Goal: Information Seeking & Learning: Learn about a topic

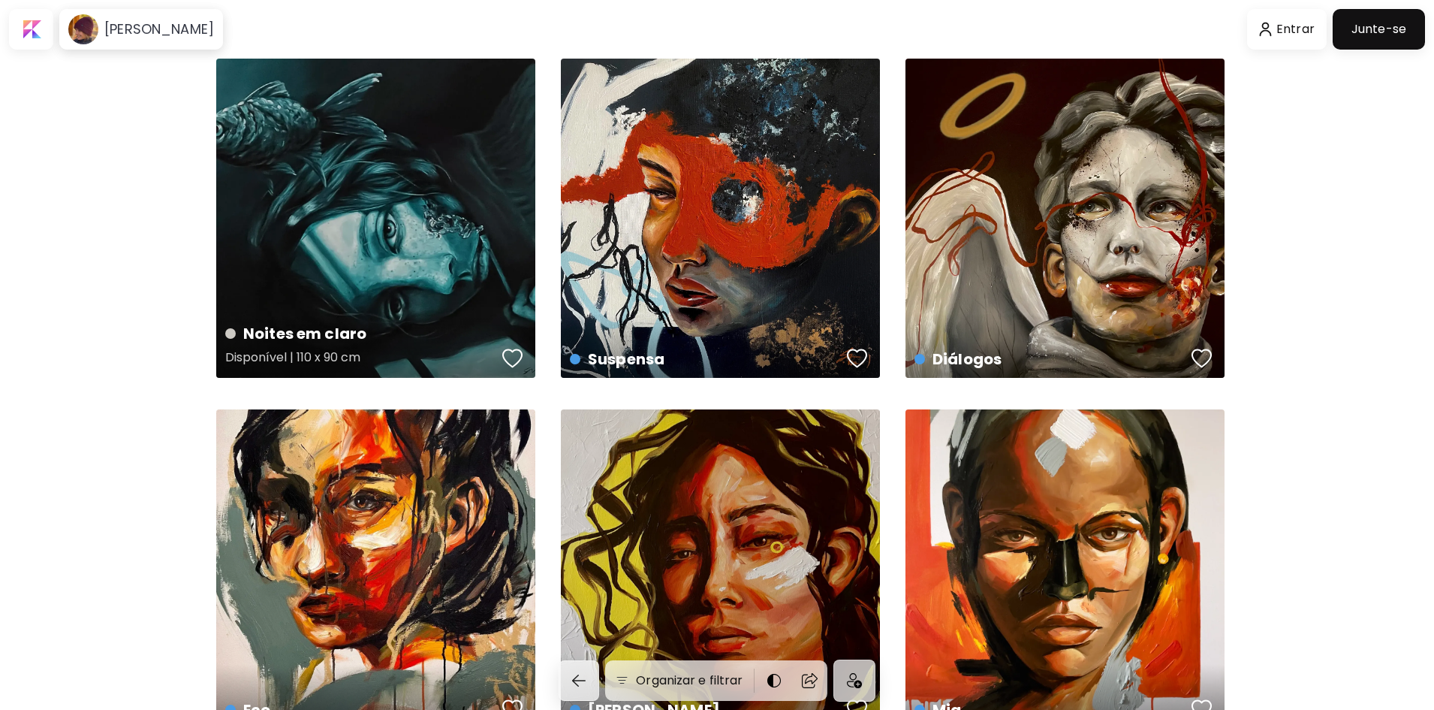
click at [442, 222] on div "Noites em claro Disponível | 110 x 90 cm" at bounding box center [375, 218] width 319 height 319
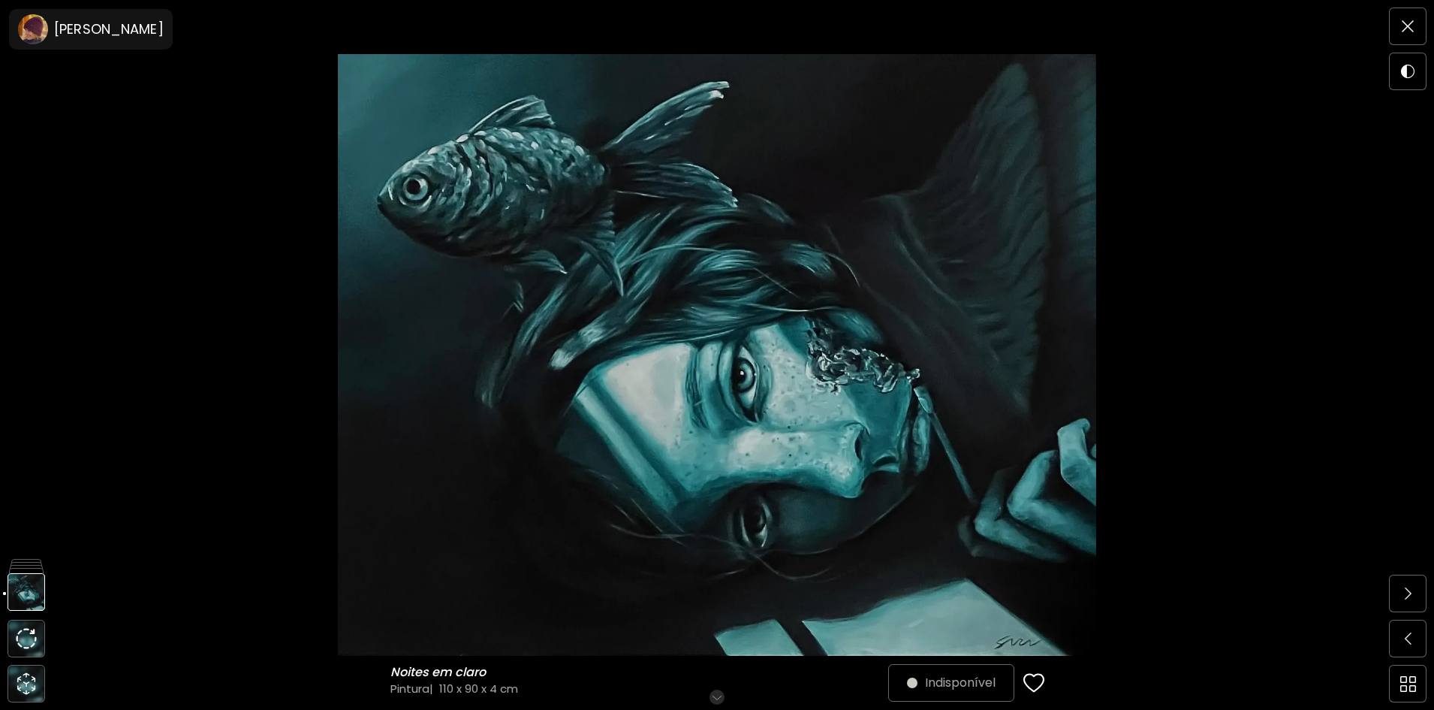
click at [820, 353] on img at bounding box center [717, 355] width 1308 height 602
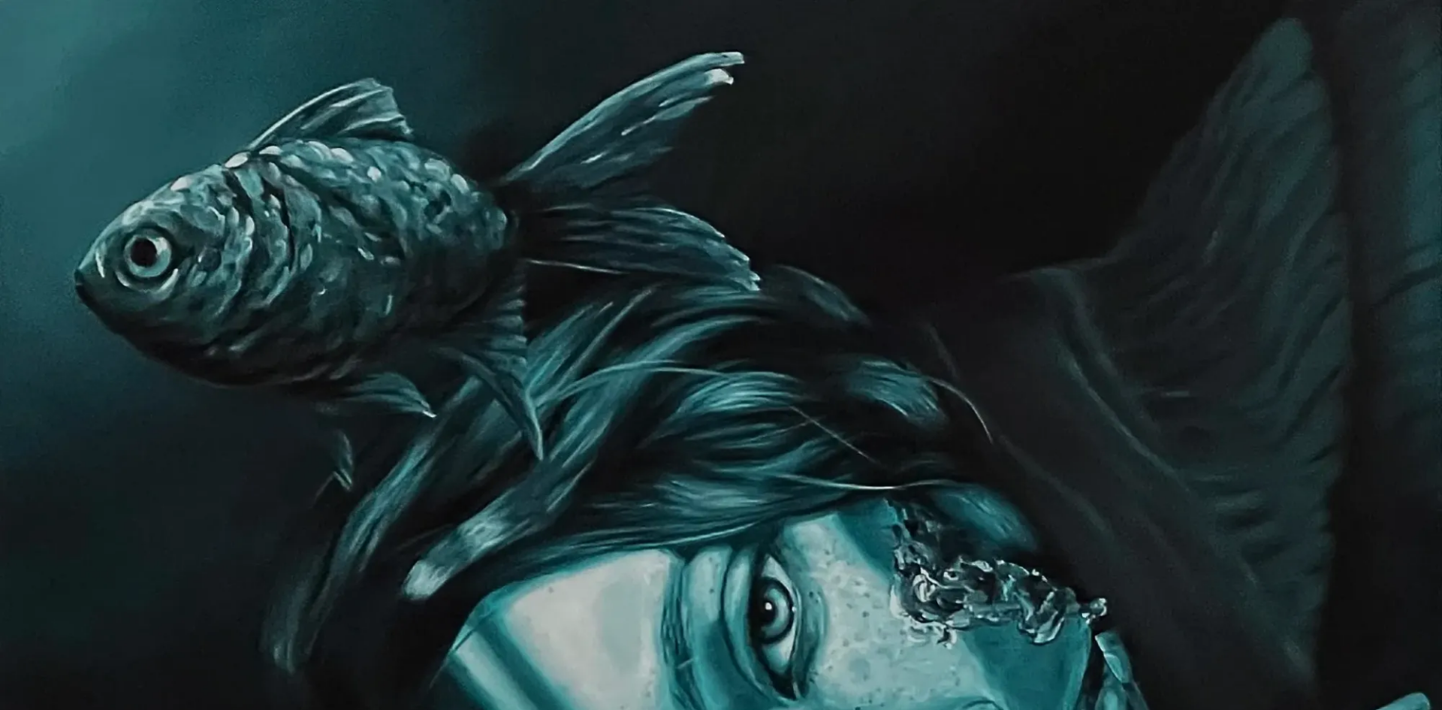
click at [815, 352] on img at bounding box center [721, 572] width 1442 height 1144
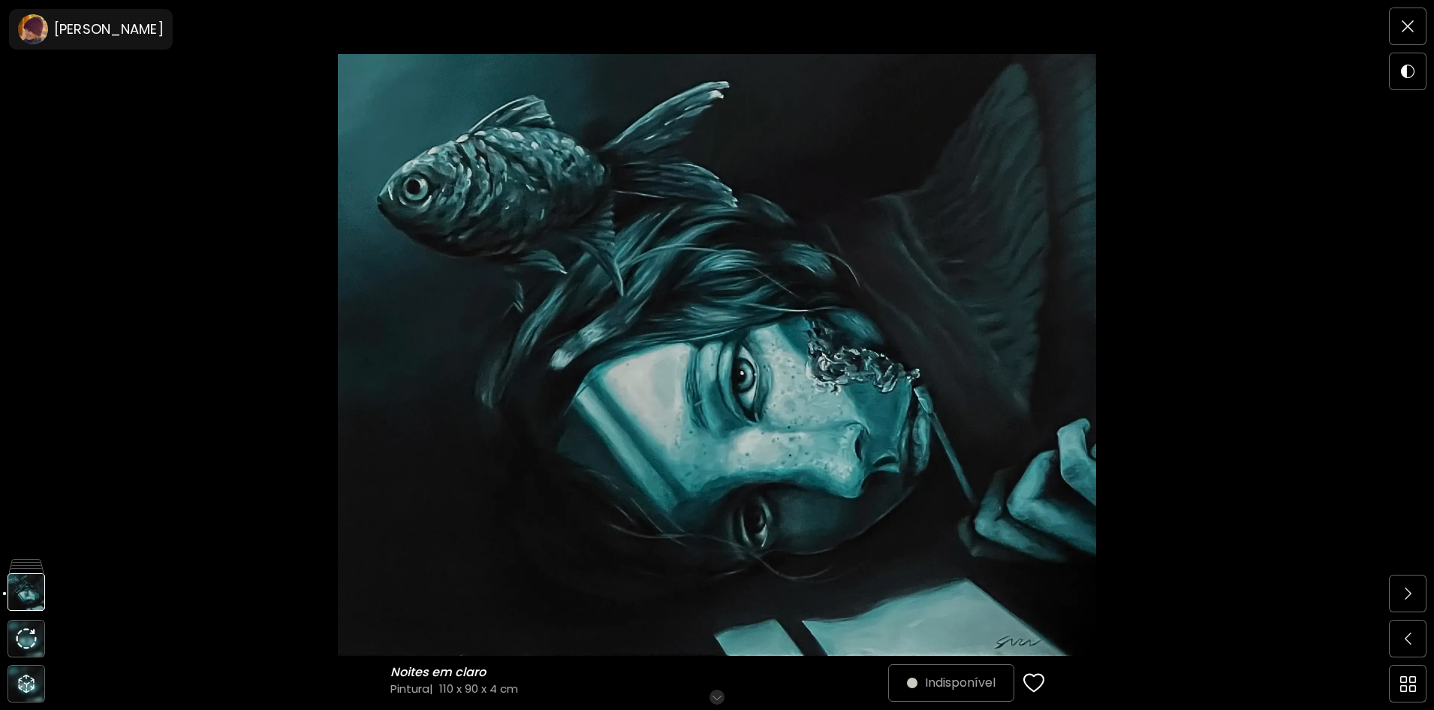
click at [725, 692] on h6 "Role para mais" at bounding box center [717, 697] width 77 height 12
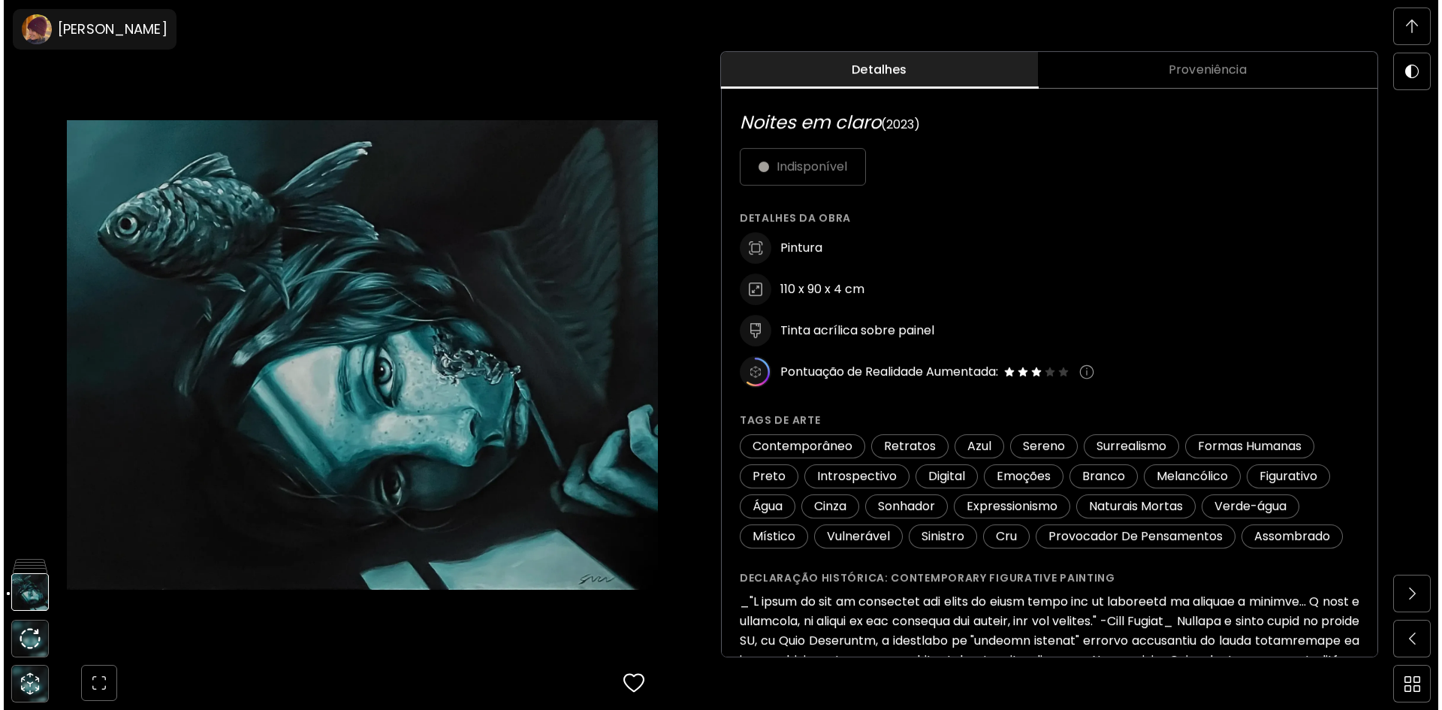
scroll to position [788, 0]
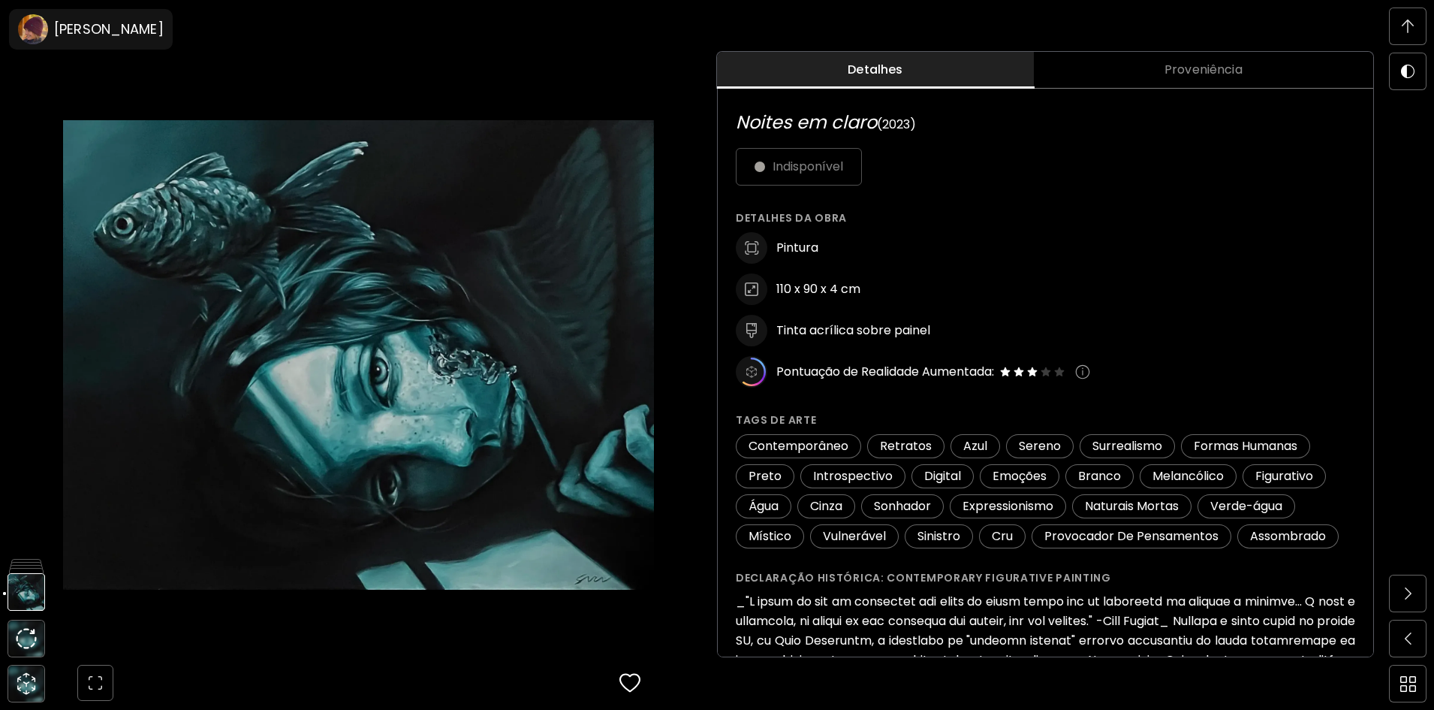
click at [1194, 58] on button "Proveniência" at bounding box center [1203, 70] width 339 height 37
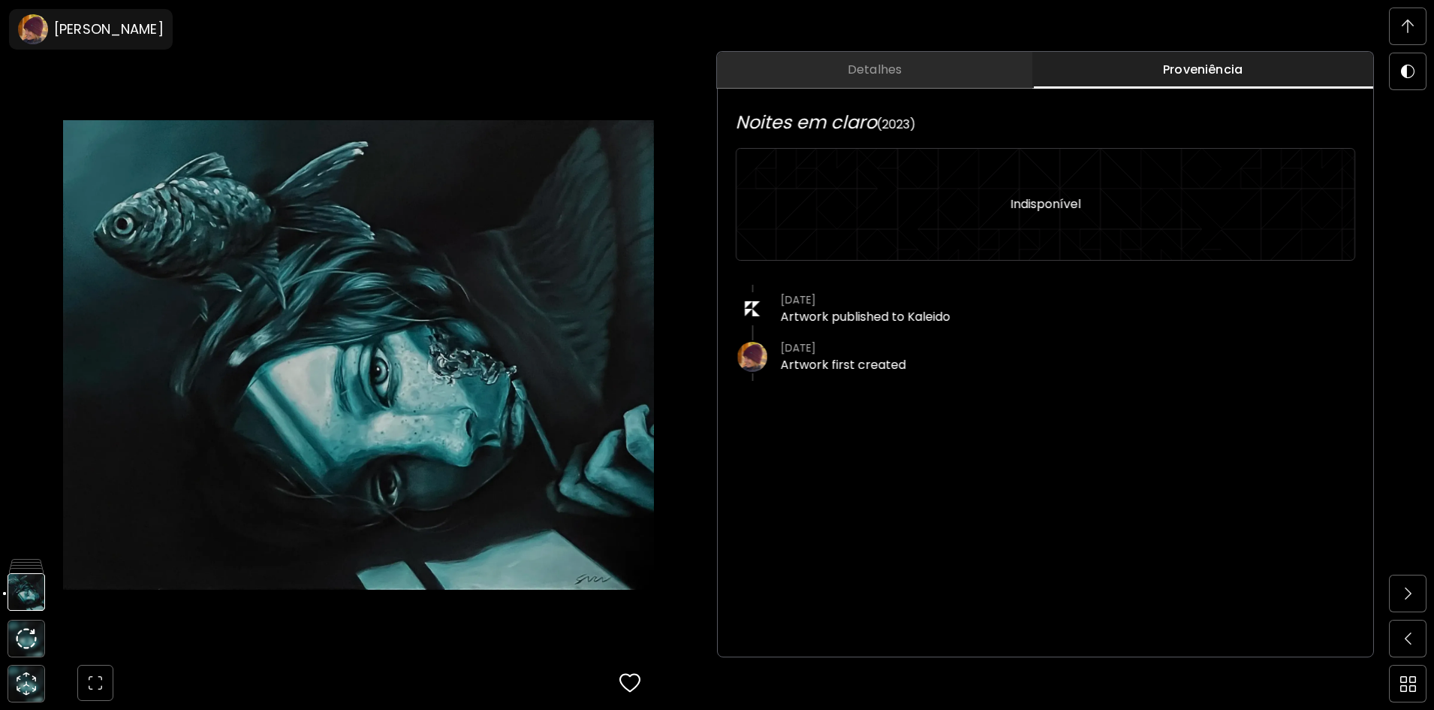
click at [917, 62] on span "Detalhes" at bounding box center [874, 70] width 297 height 18
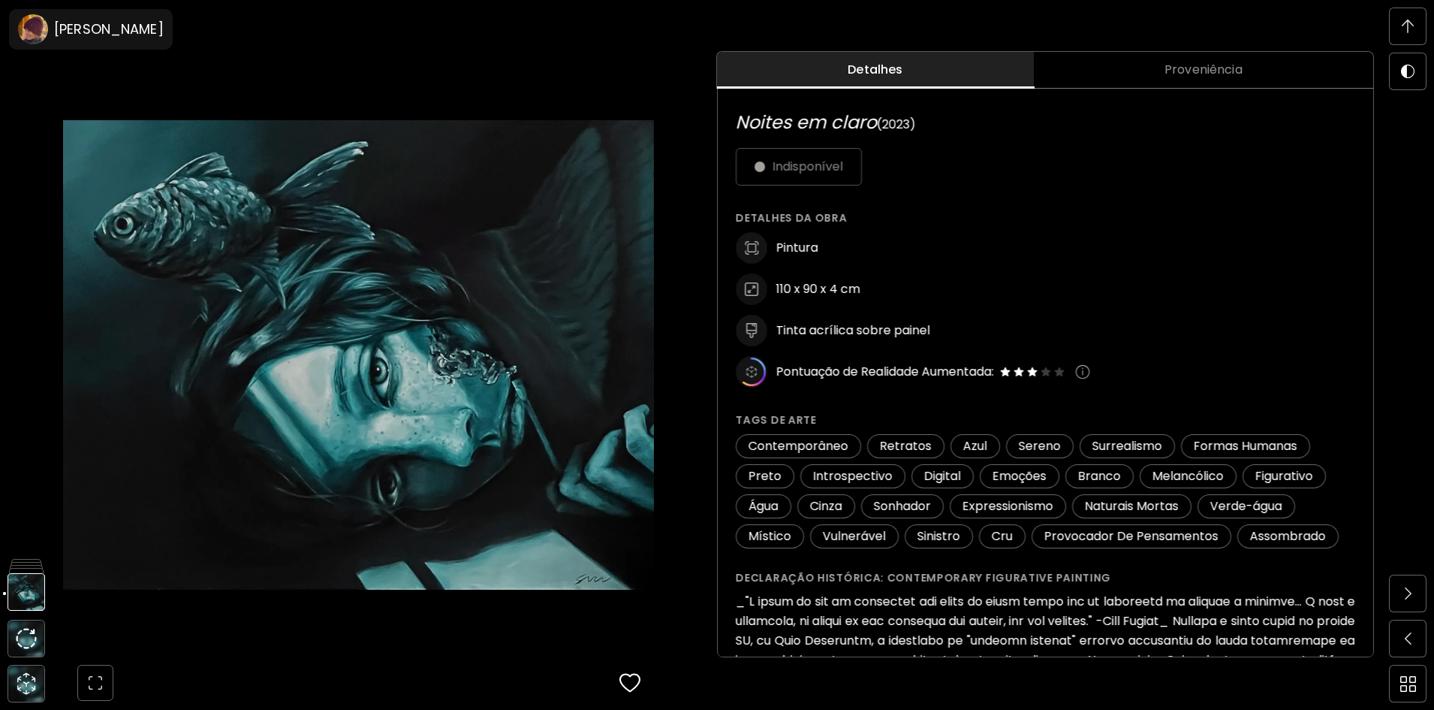
drag, startPoint x: 1108, startPoint y: 63, endPoint x: 1049, endPoint y: 62, distance: 58.6
click at [1108, 62] on span "Proveniência" at bounding box center [1203, 70] width 321 height 18
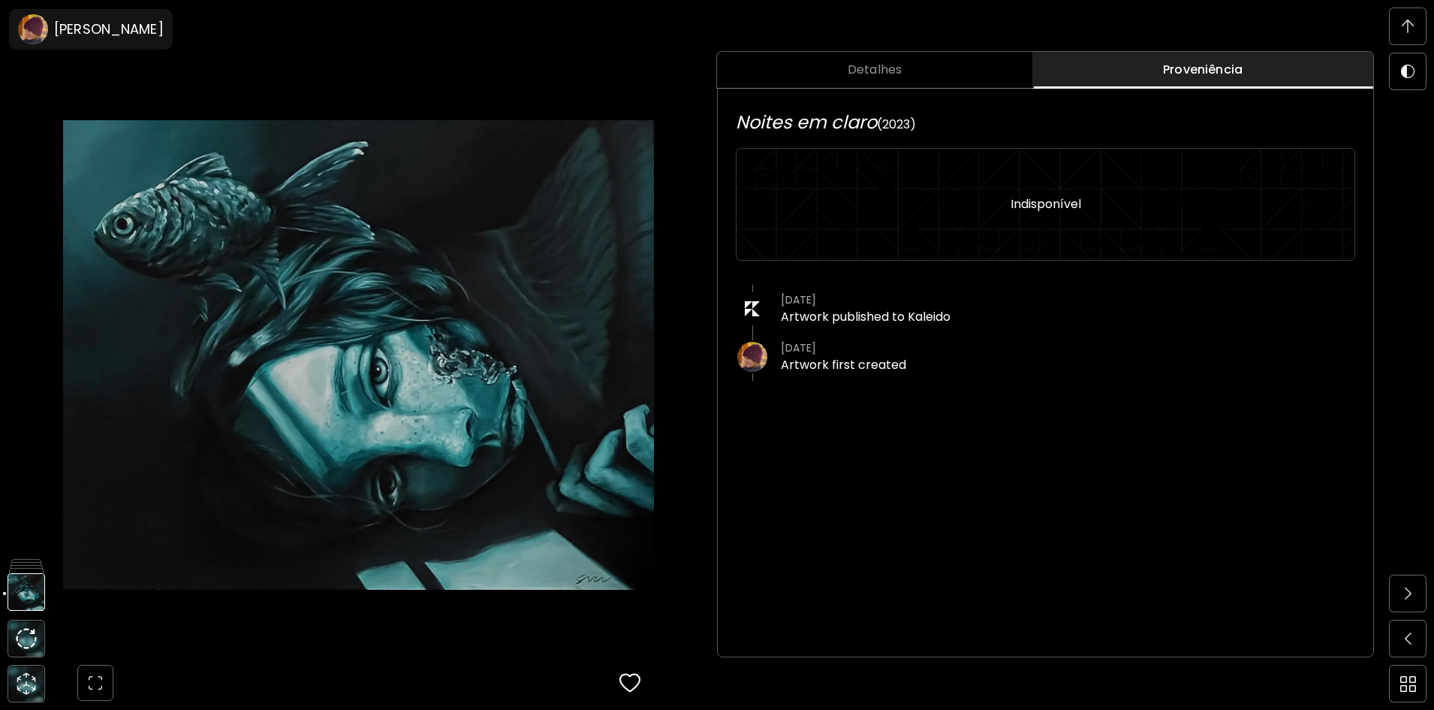
click at [352, 85] on img at bounding box center [358, 355] width 591 height 602
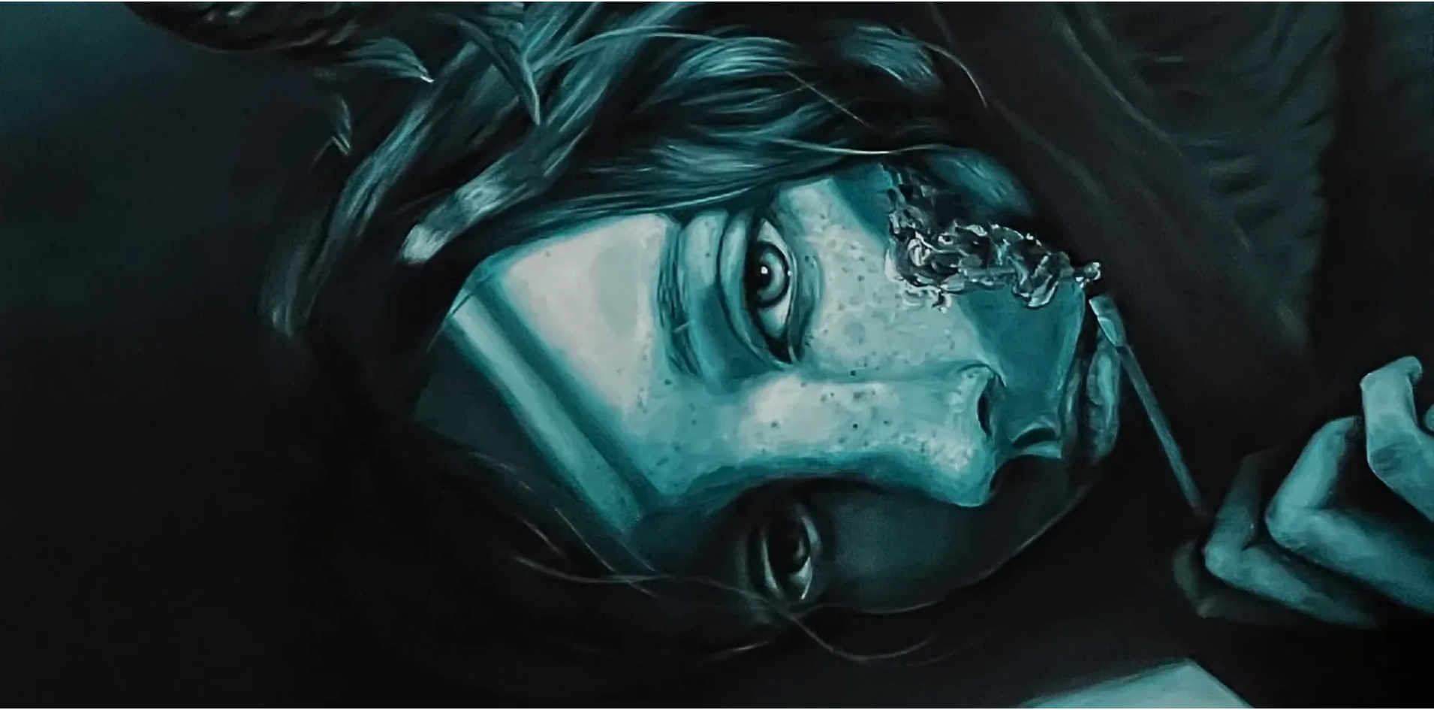
scroll to position [428, 0]
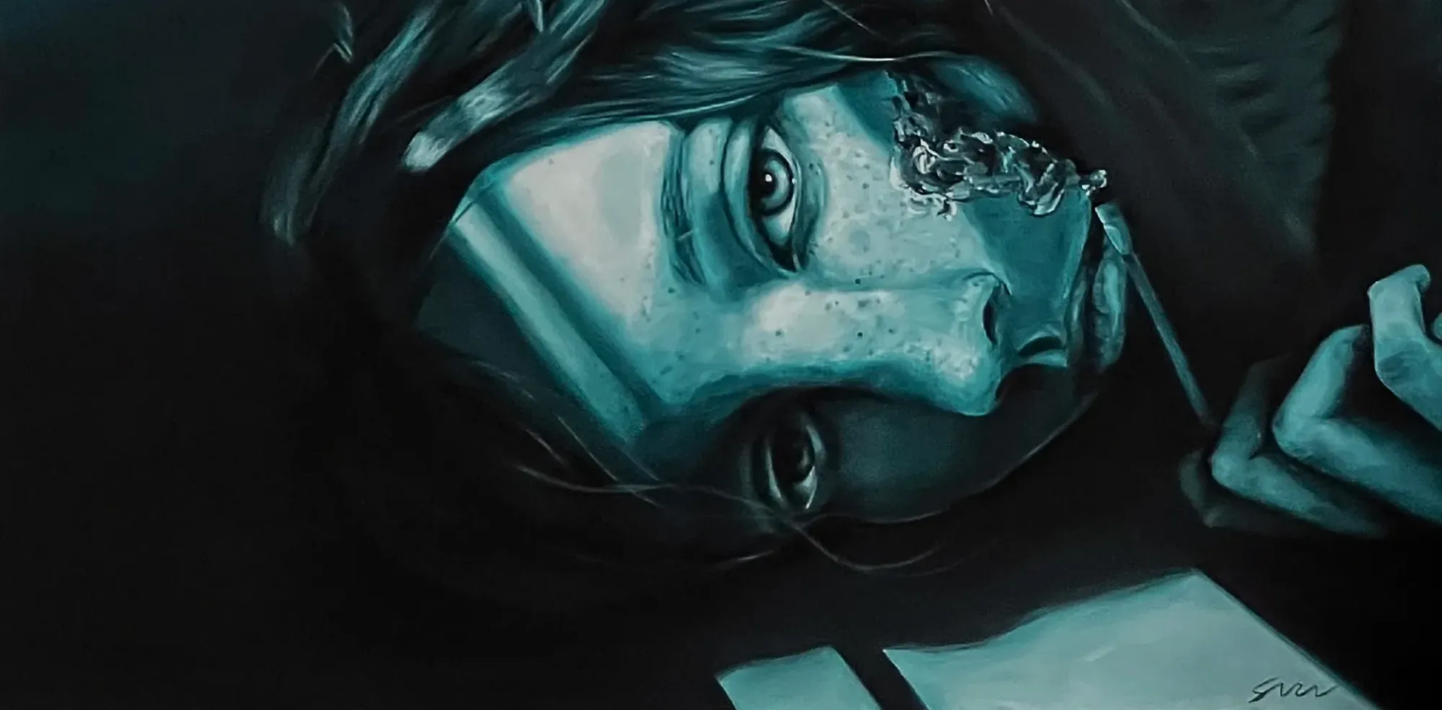
click at [1150, 254] on img at bounding box center [721, 144] width 1442 height 1144
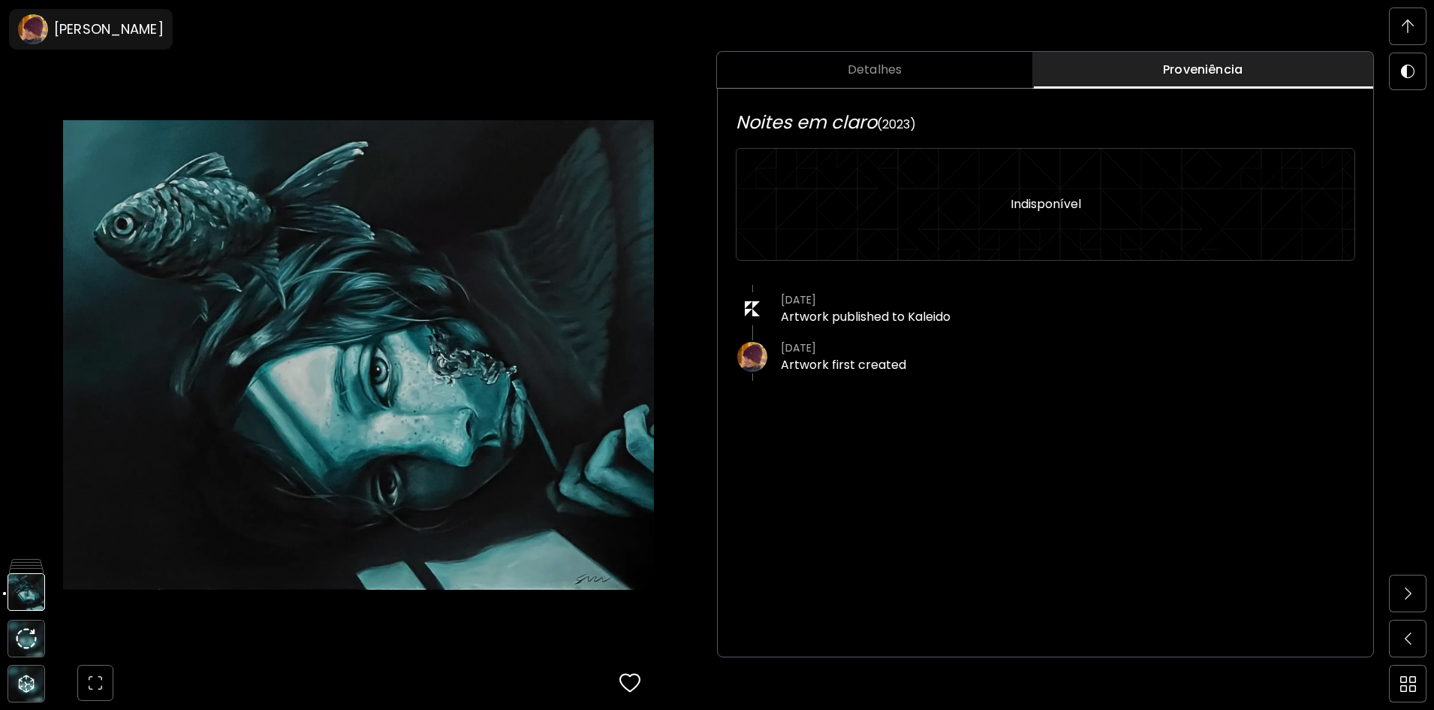
click at [953, 66] on span "Detalhes" at bounding box center [874, 70] width 297 height 18
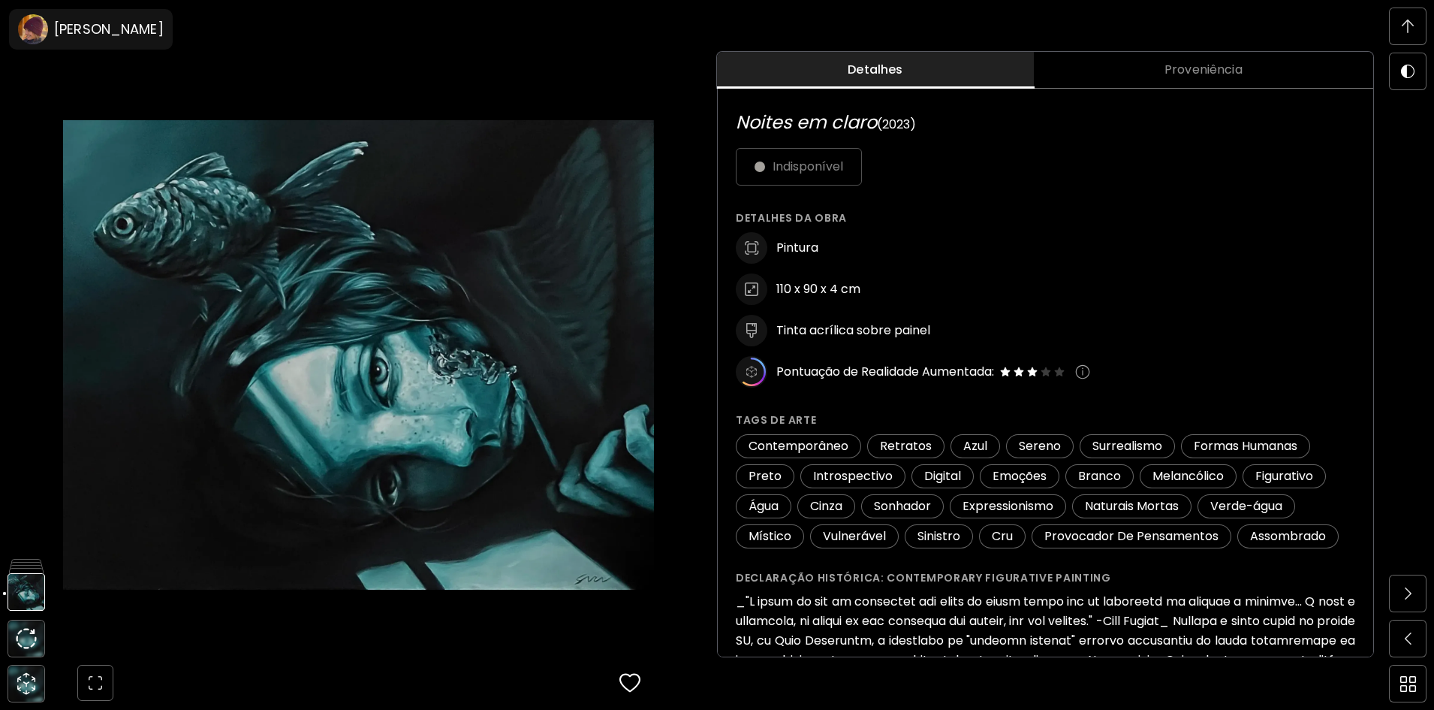
click at [384, 645] on img at bounding box center [358, 355] width 591 height 602
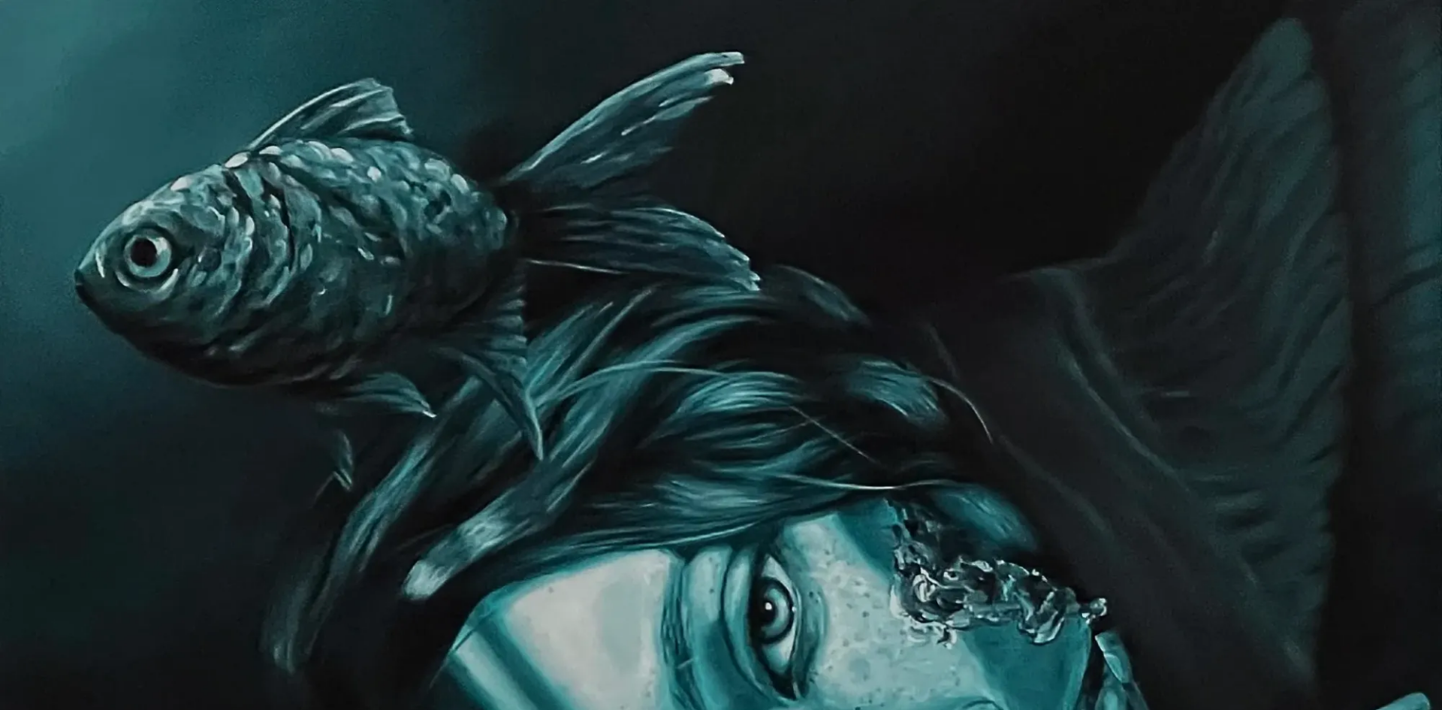
click at [1321, 113] on img at bounding box center [721, 572] width 1442 height 1144
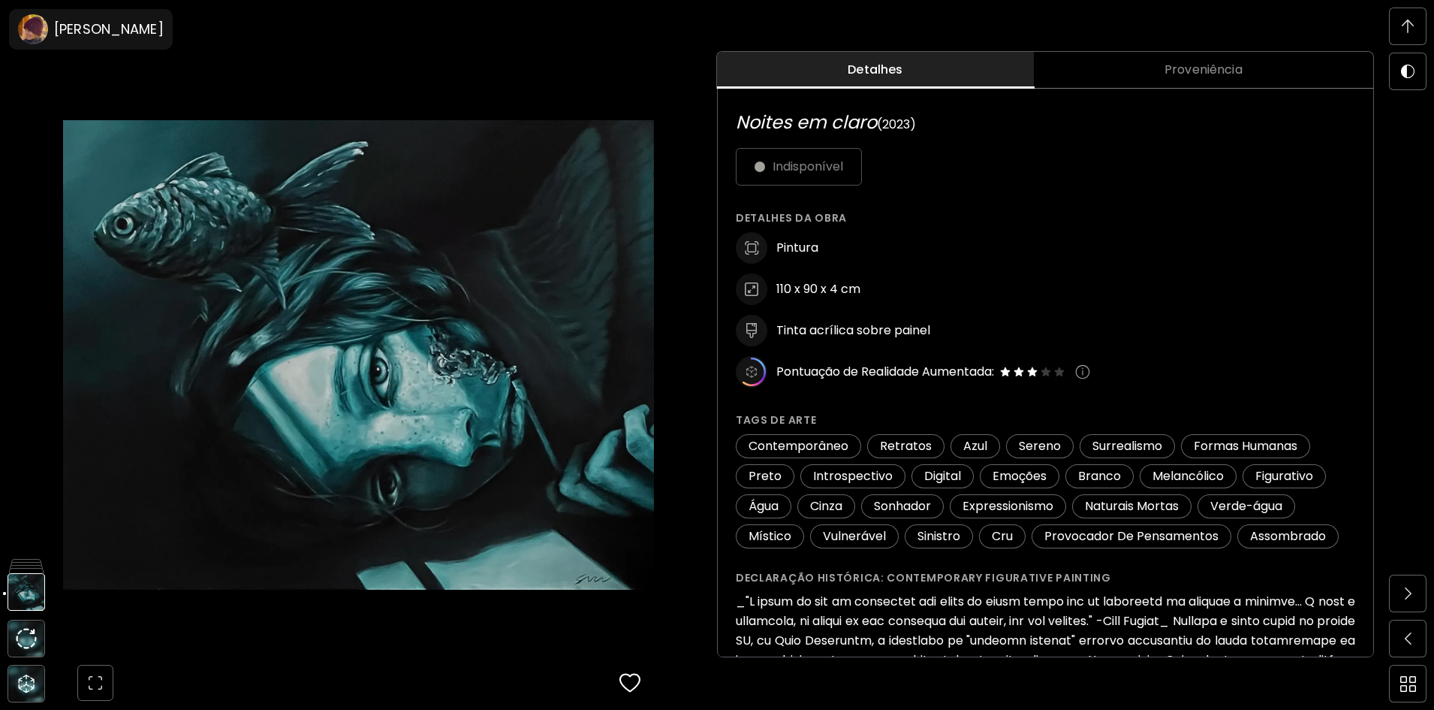
click at [1417, 17] on span at bounding box center [1408, 27] width 32 height 32
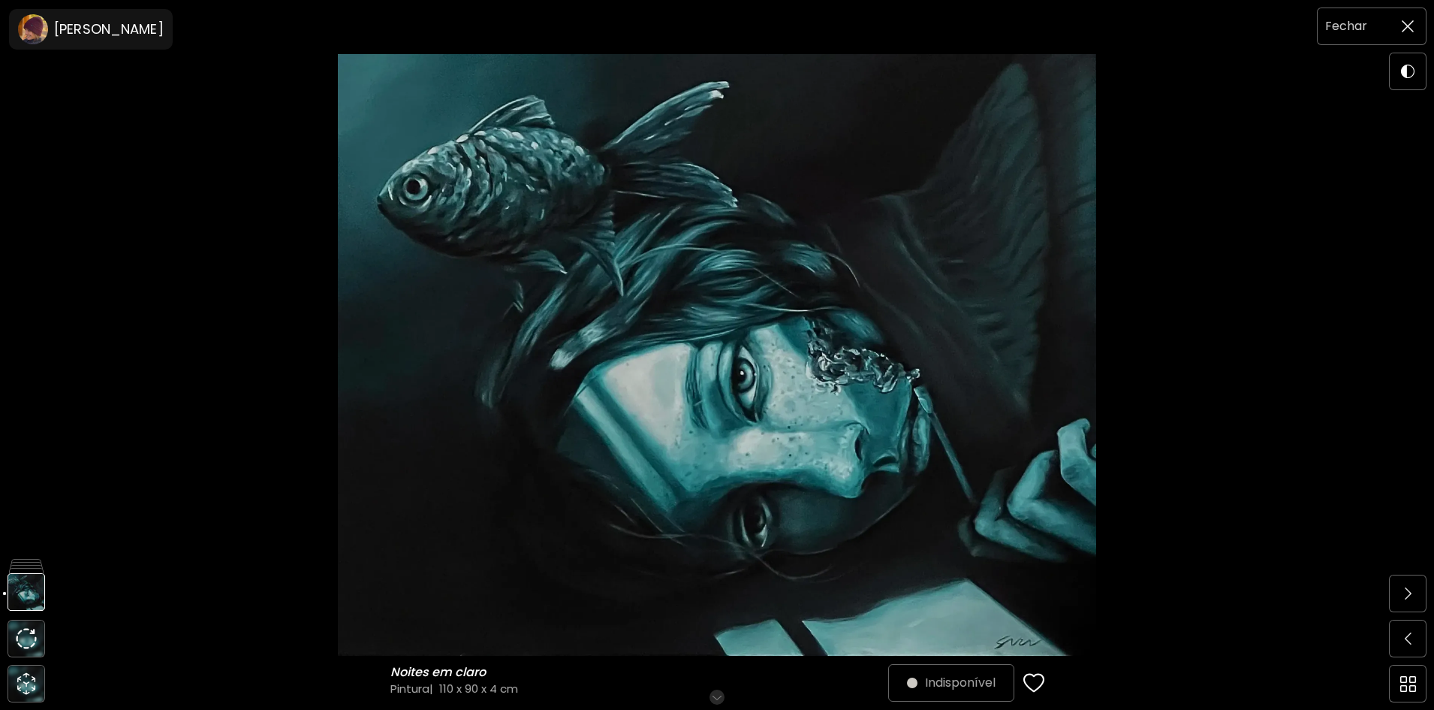
click at [1413, 17] on span at bounding box center [1408, 27] width 32 height 32
